Goal: Find specific page/section: Find specific page/section

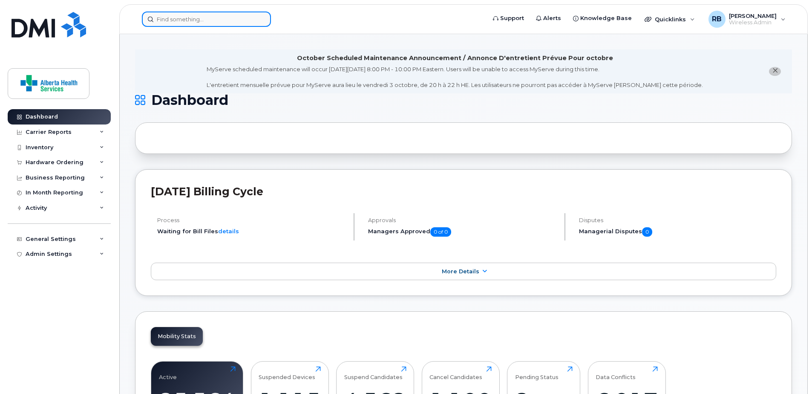
click at [173, 15] on input at bounding box center [206, 19] width 129 height 15
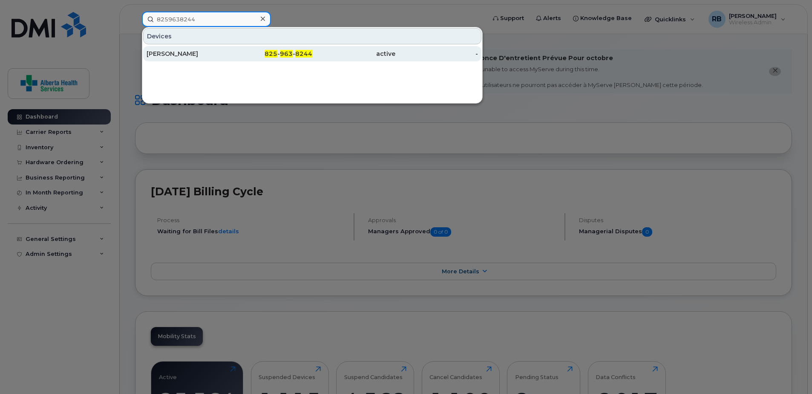
type input "8259638244"
click at [283, 49] on div "825 - 963 - 8244" at bounding box center [271, 53] width 83 height 15
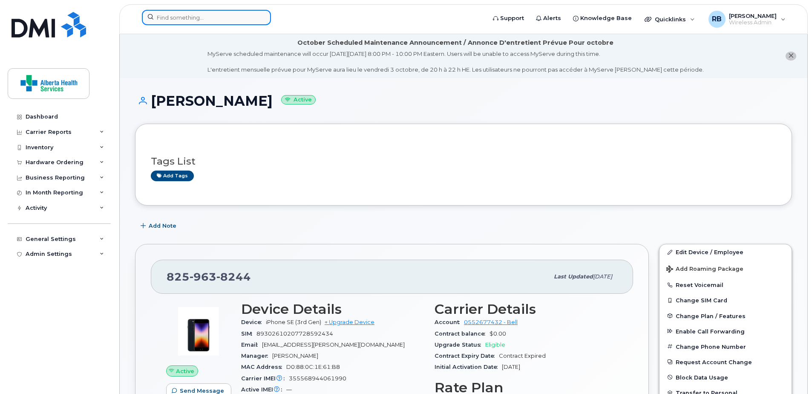
click at [208, 19] on input at bounding box center [206, 17] width 129 height 15
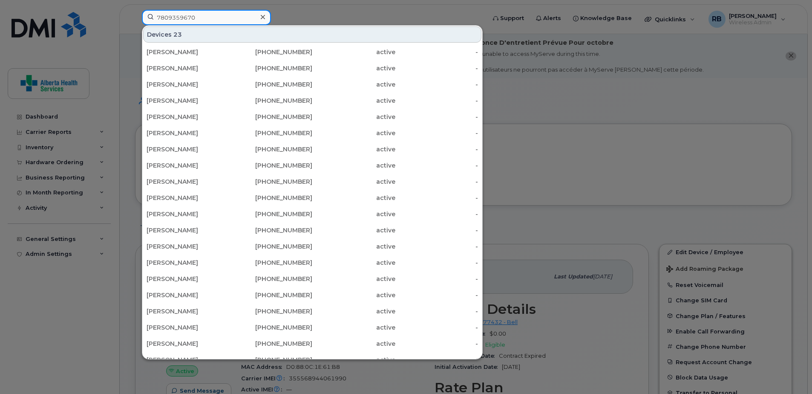
type input "7809359670"
